Goal: Information Seeking & Learning: Find specific fact

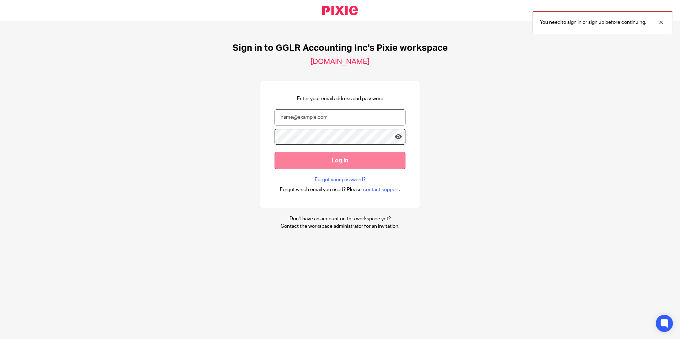
type input "info@gglraccounting.com"
click at [375, 155] on input "Log in" at bounding box center [340, 160] width 131 height 17
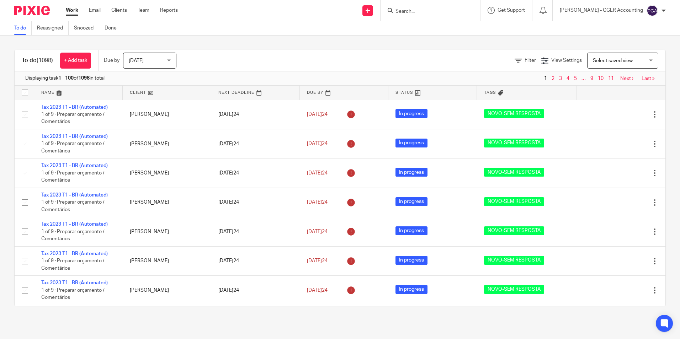
click at [434, 10] on input "Search" at bounding box center [427, 12] width 64 height 6
paste input "mvinicius2003@yahoo.com"
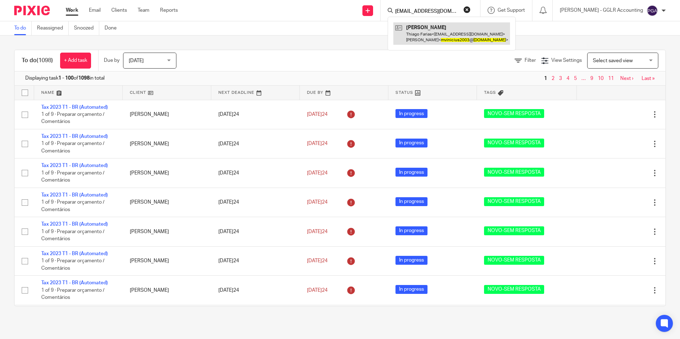
type input "mvinicius2003@yahoo.com"
click at [437, 35] on link at bounding box center [452, 33] width 117 height 22
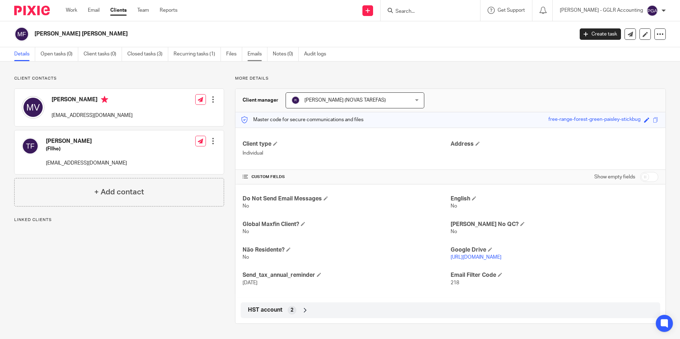
click at [253, 55] on link "Emails" at bounding box center [258, 54] width 20 height 14
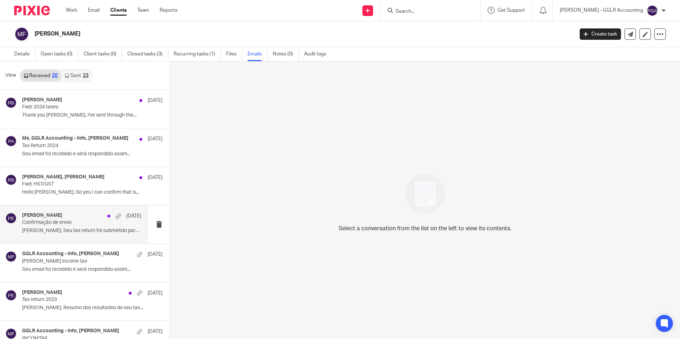
click at [39, 222] on p "Confirmação de envio" at bounding box center [69, 223] width 95 height 6
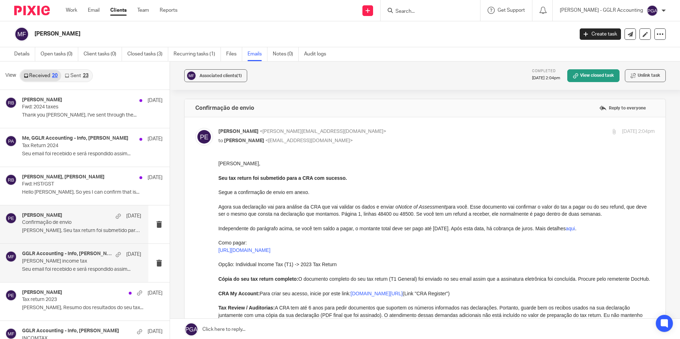
click at [52, 266] on div "GGLR Accounting - Info, [PERSON_NAME] [DATE] [PERSON_NAME] income tax Seu email…" at bounding box center [81, 263] width 119 height 24
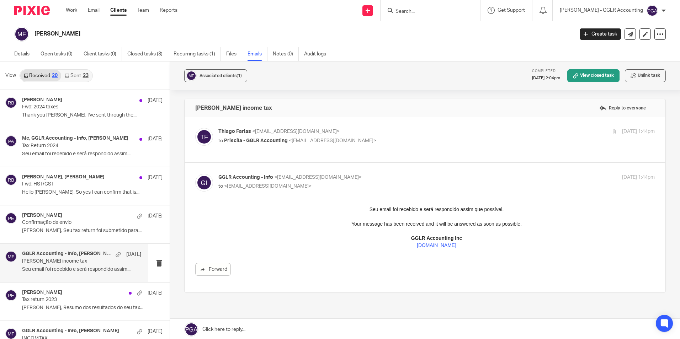
click at [231, 133] on span "Thiago Farias" at bounding box center [234, 131] width 33 height 5
checkbox input "true"
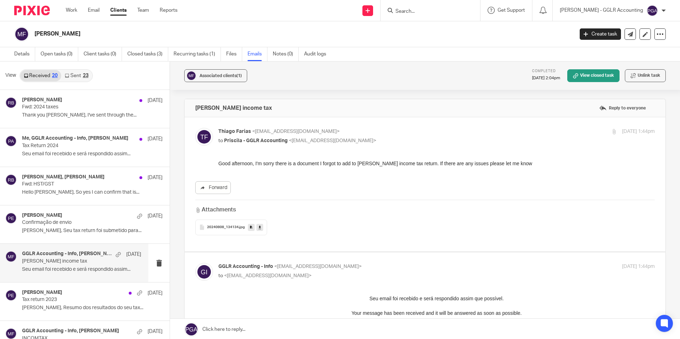
click at [87, 76] on div "23" at bounding box center [86, 75] width 6 height 5
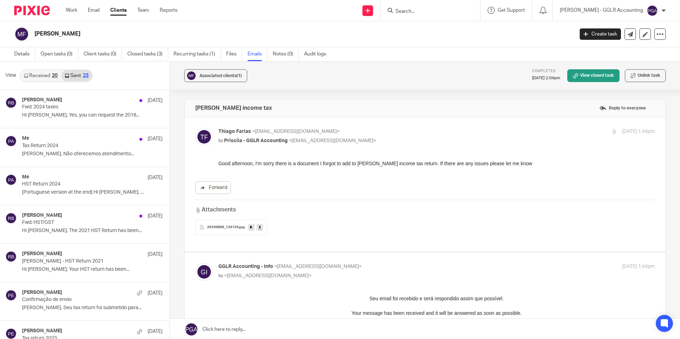
scroll to position [1, 0]
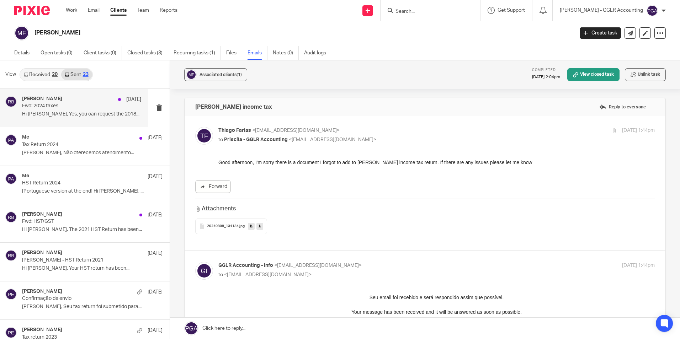
click at [43, 113] on p "Hi [PERSON_NAME], Yes, you can request the 2018..." at bounding box center [81, 114] width 119 height 6
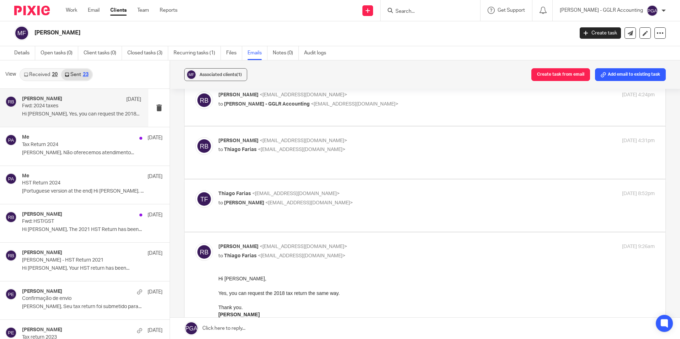
scroll to position [0, 0]
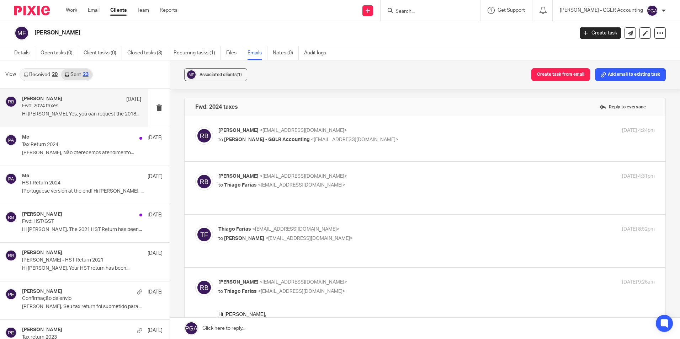
click at [232, 218] on label at bounding box center [425, 241] width 481 height 52
click at [195, 226] on input "checkbox" at bounding box center [195, 226] width 0 height 0
checkbox input "true"
